Goal: Navigation & Orientation: Find specific page/section

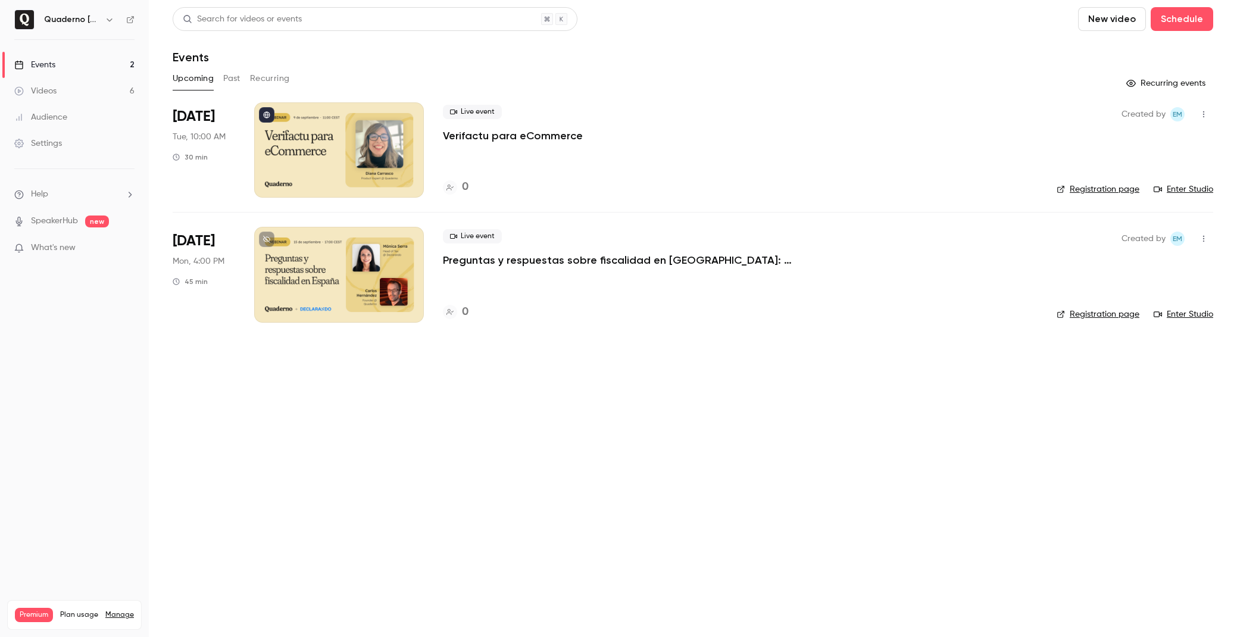
click at [62, 145] on div "Settings" at bounding box center [38, 144] width 48 height 12
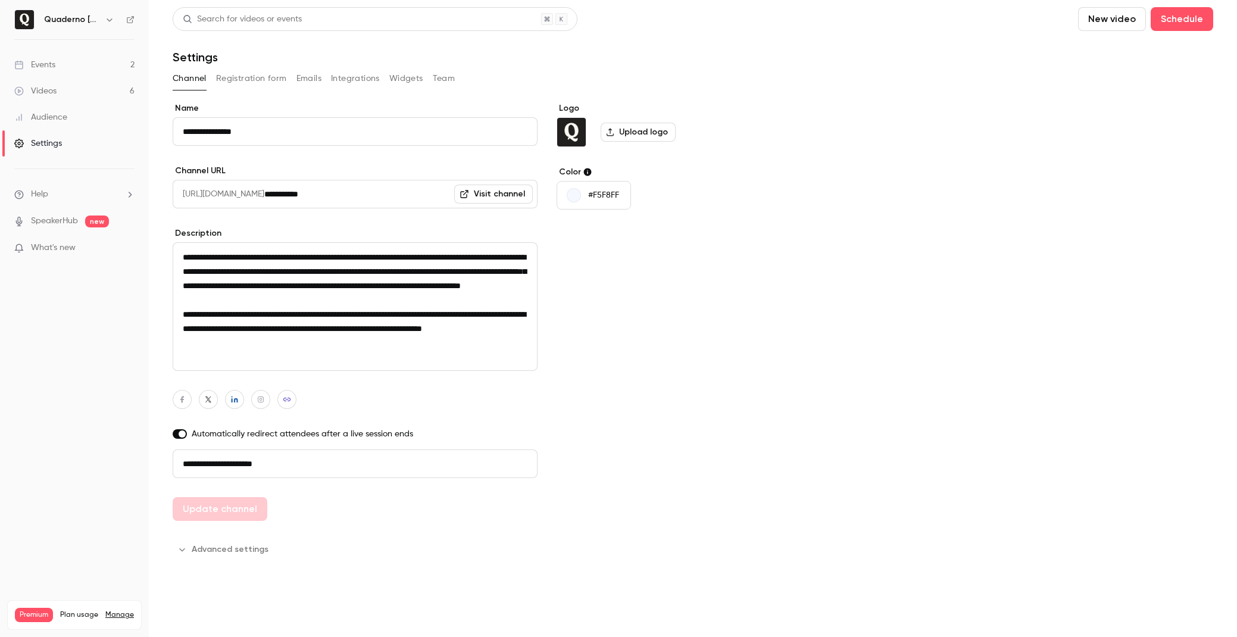
click at [86, 89] on link "Videos 6" at bounding box center [74, 91] width 149 height 26
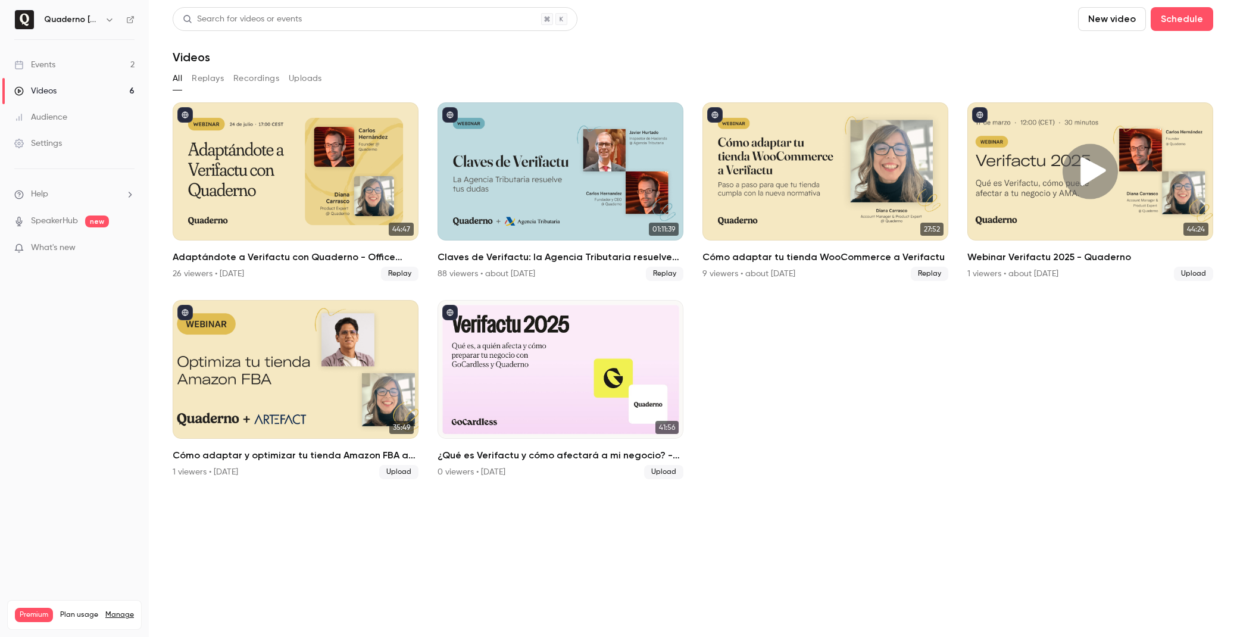
click at [90, 69] on link "Events 2" at bounding box center [74, 65] width 149 height 26
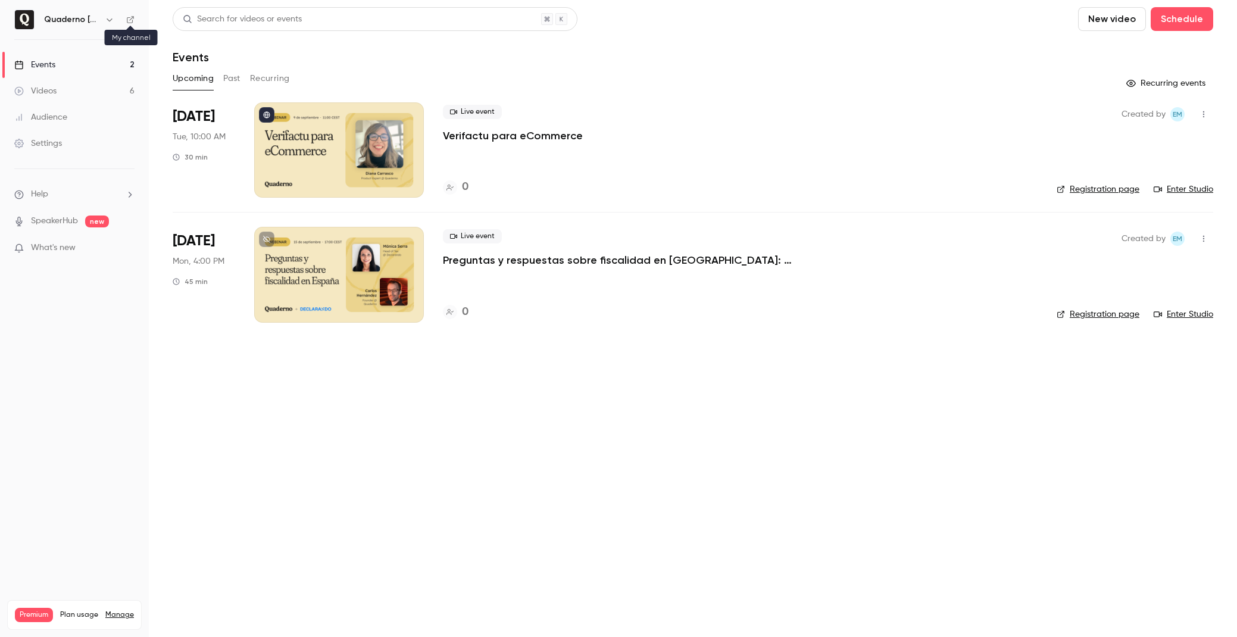
click at [130, 21] on icon at bounding box center [130, 19] width 8 height 8
click at [86, 24] on h6 "Quaderno [GEOGRAPHIC_DATA]" at bounding box center [72, 20] width 56 height 12
click at [99, 16] on h6 "Quaderno [GEOGRAPHIC_DATA]" at bounding box center [72, 20] width 56 height 12
click at [112, 20] on icon "button" at bounding box center [110, 20] width 10 height 10
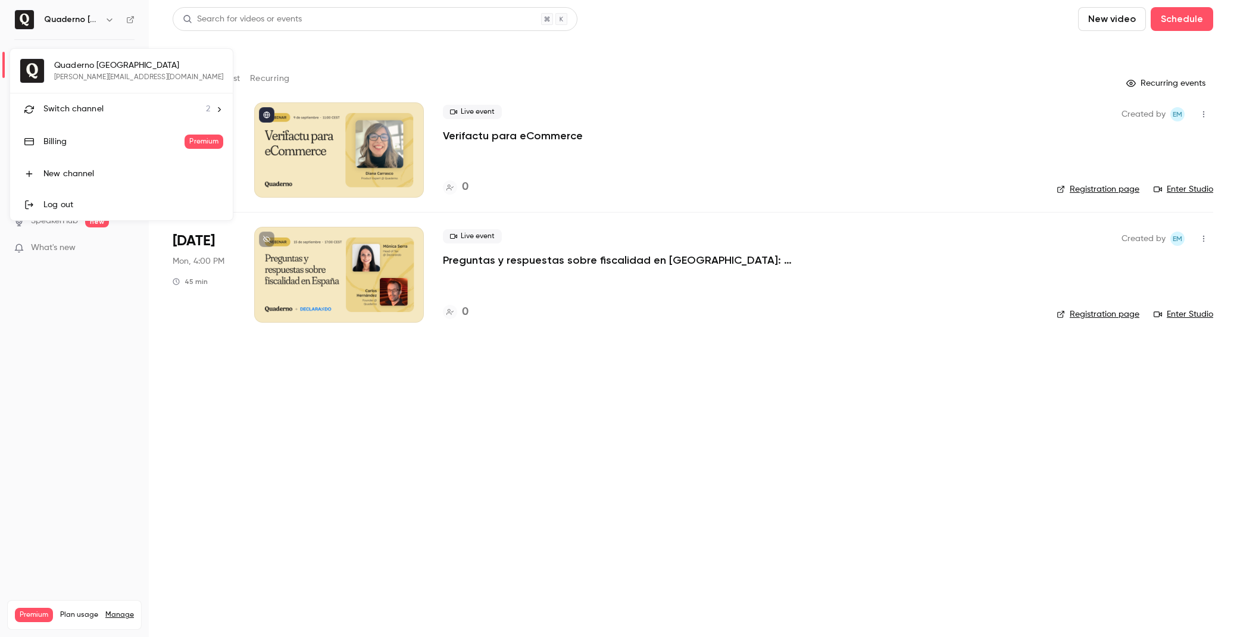
click at [79, 114] on span "Switch channel" at bounding box center [73, 109] width 60 height 13
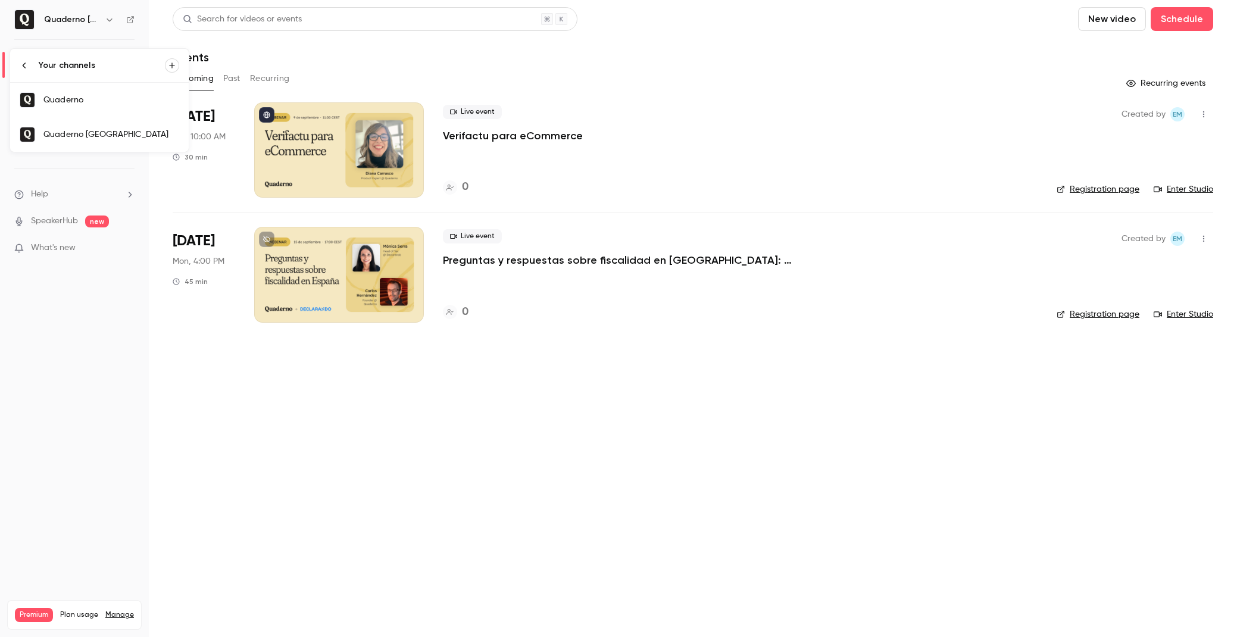
click at [95, 107] on link "Quaderno" at bounding box center [99, 100] width 179 height 35
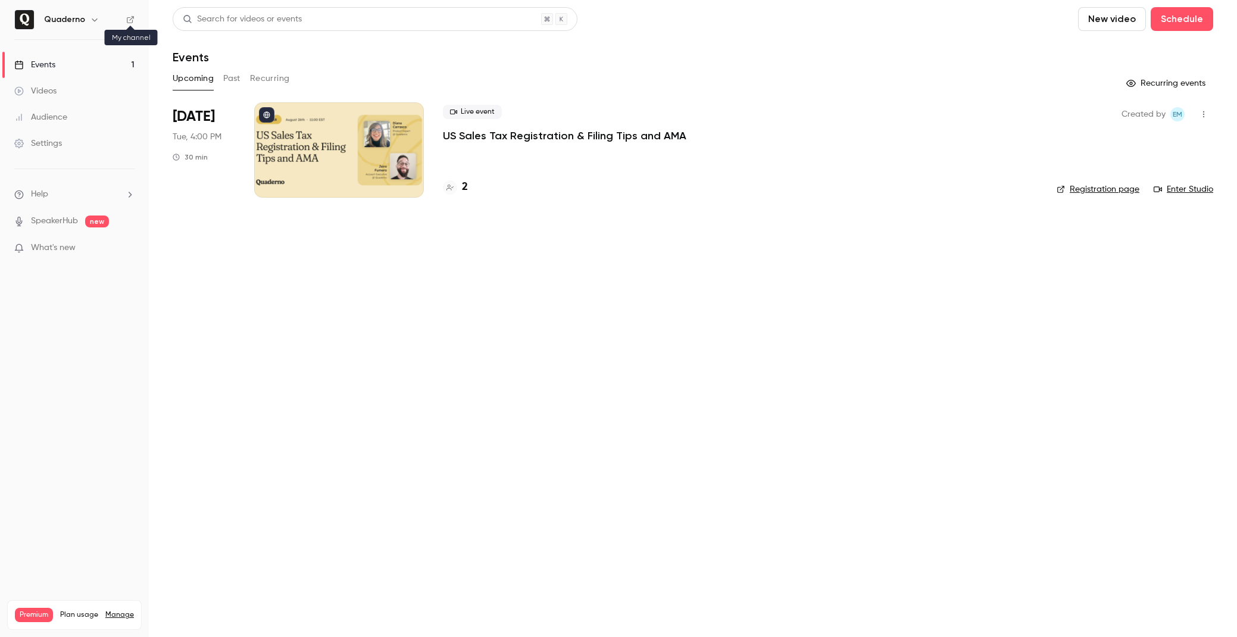
click at [130, 23] on icon at bounding box center [130, 19] width 8 height 8
